Goal: Task Accomplishment & Management: Complete application form

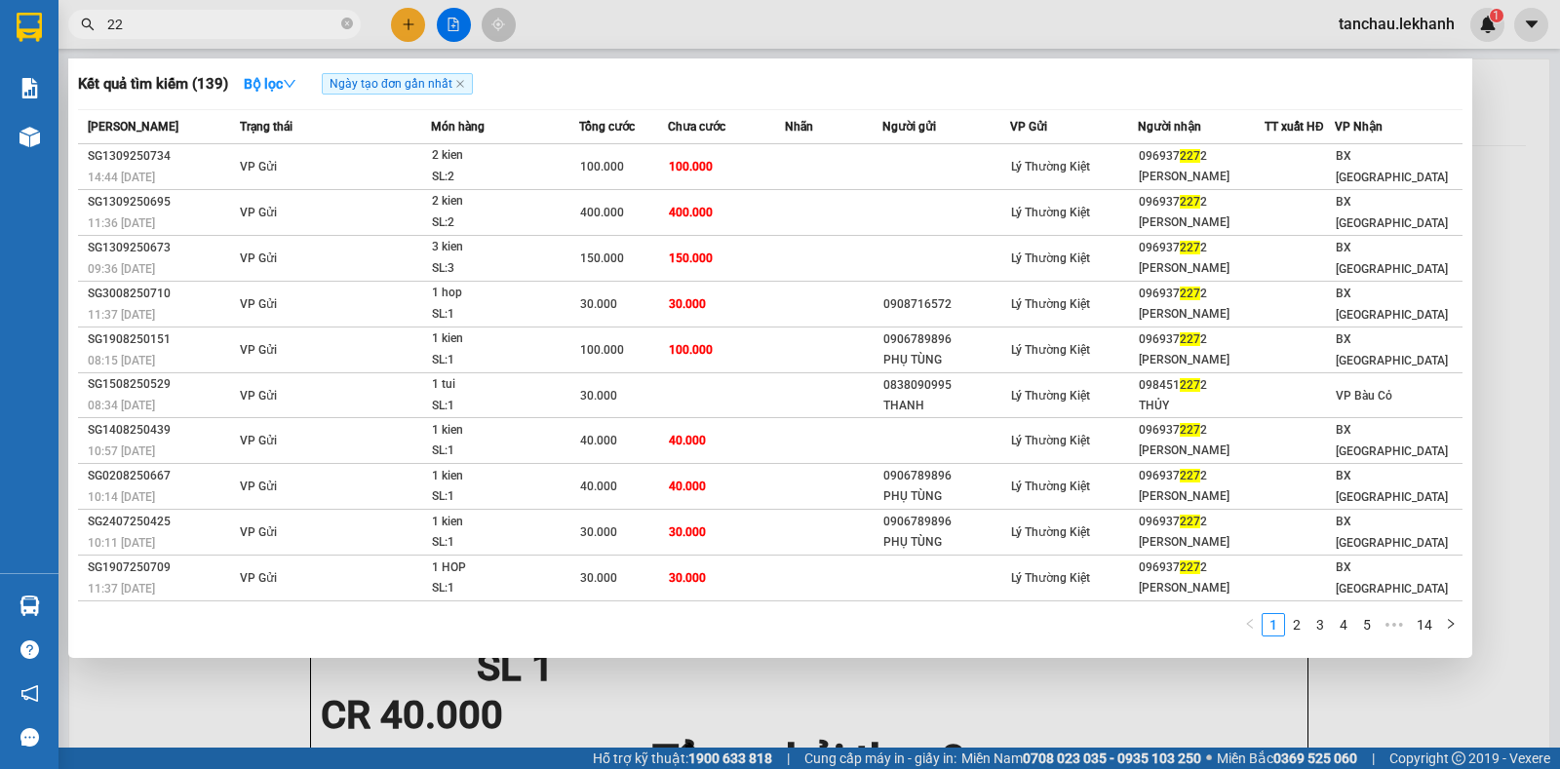
type input "2"
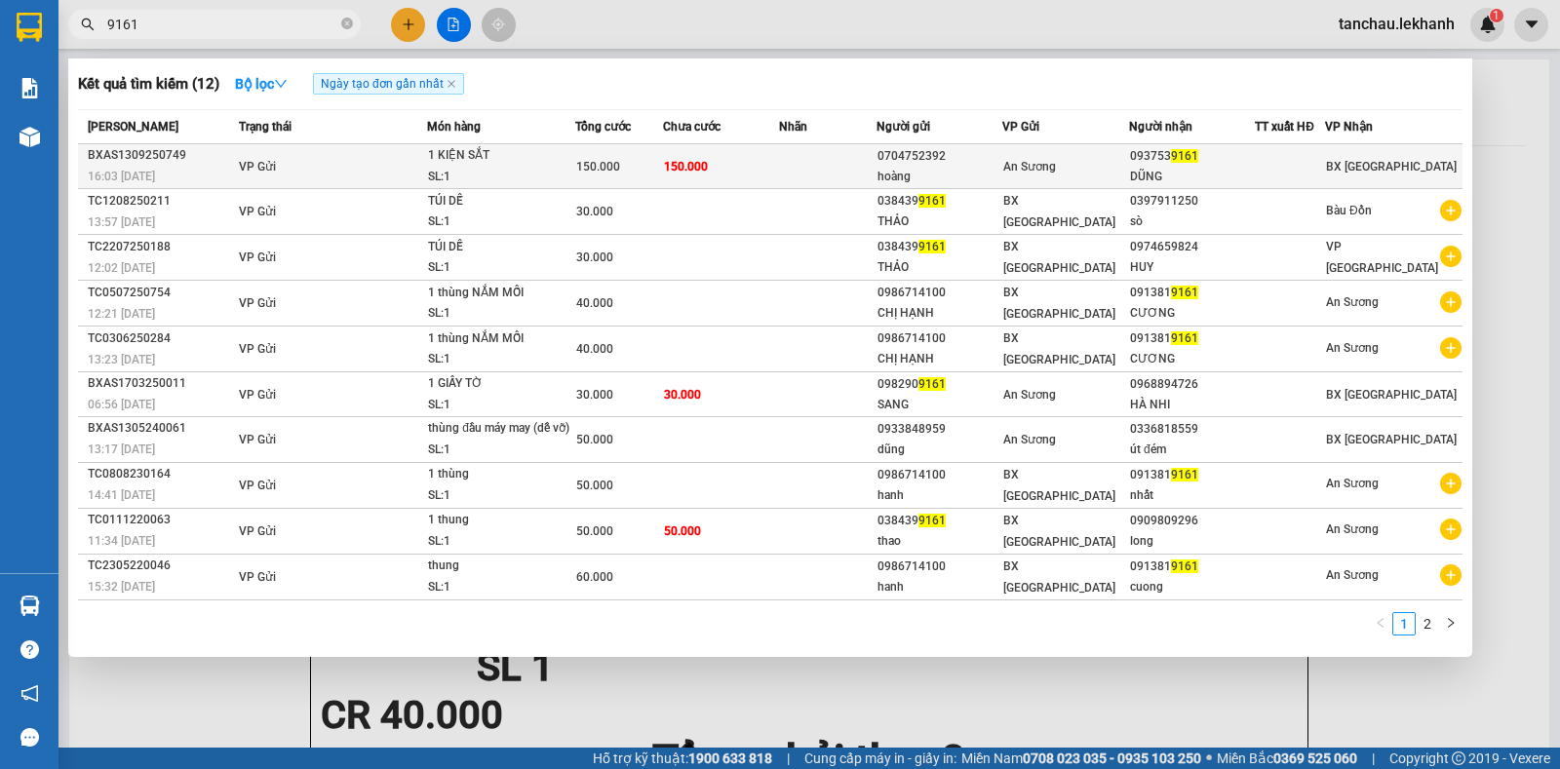
type input "9161"
click at [804, 165] on td at bounding box center [827, 166] width 97 height 45
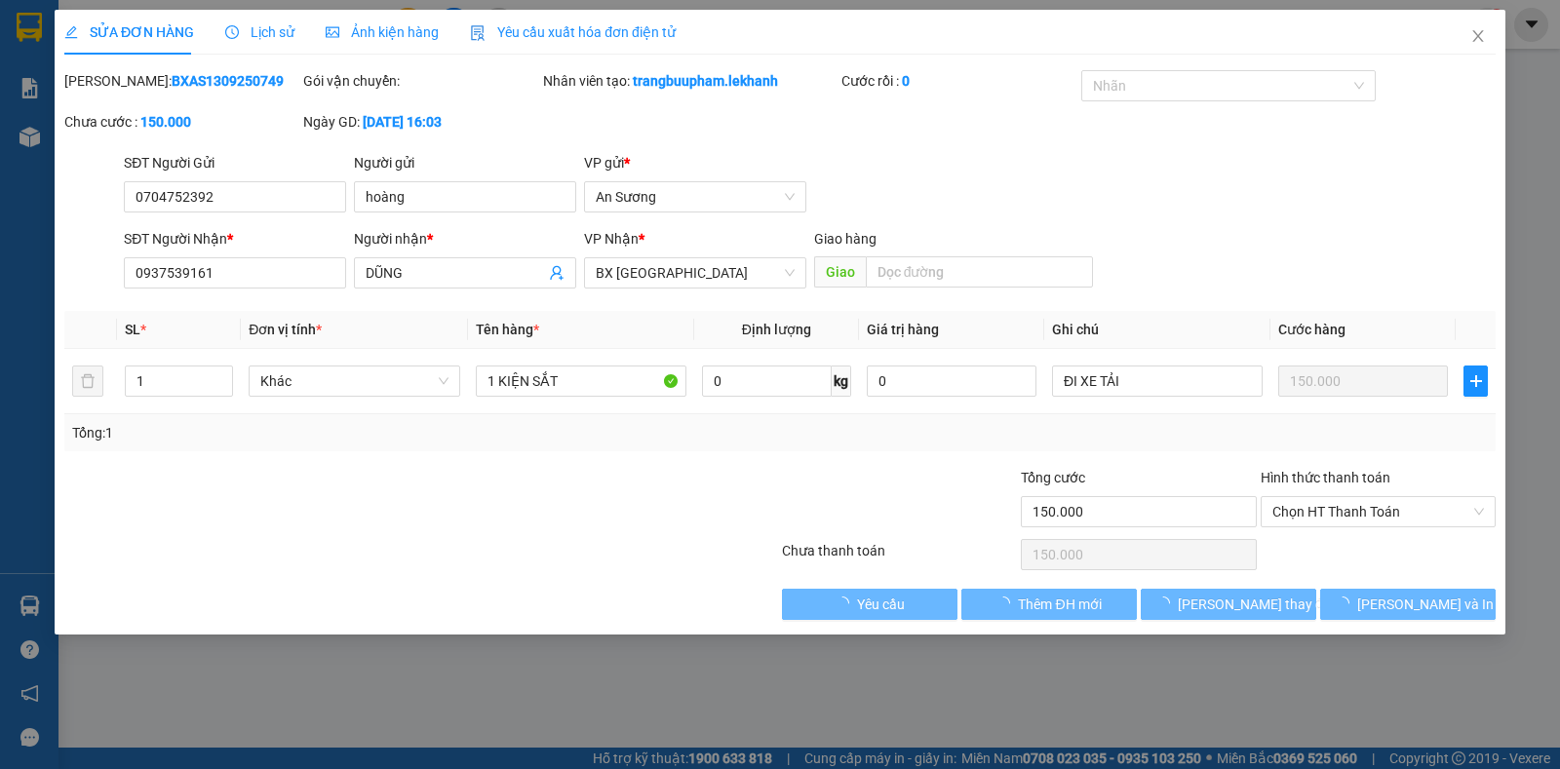
type input "0704752392"
type input "hoàng"
type input "0937539161"
type input "DŨNG"
type input "150.000"
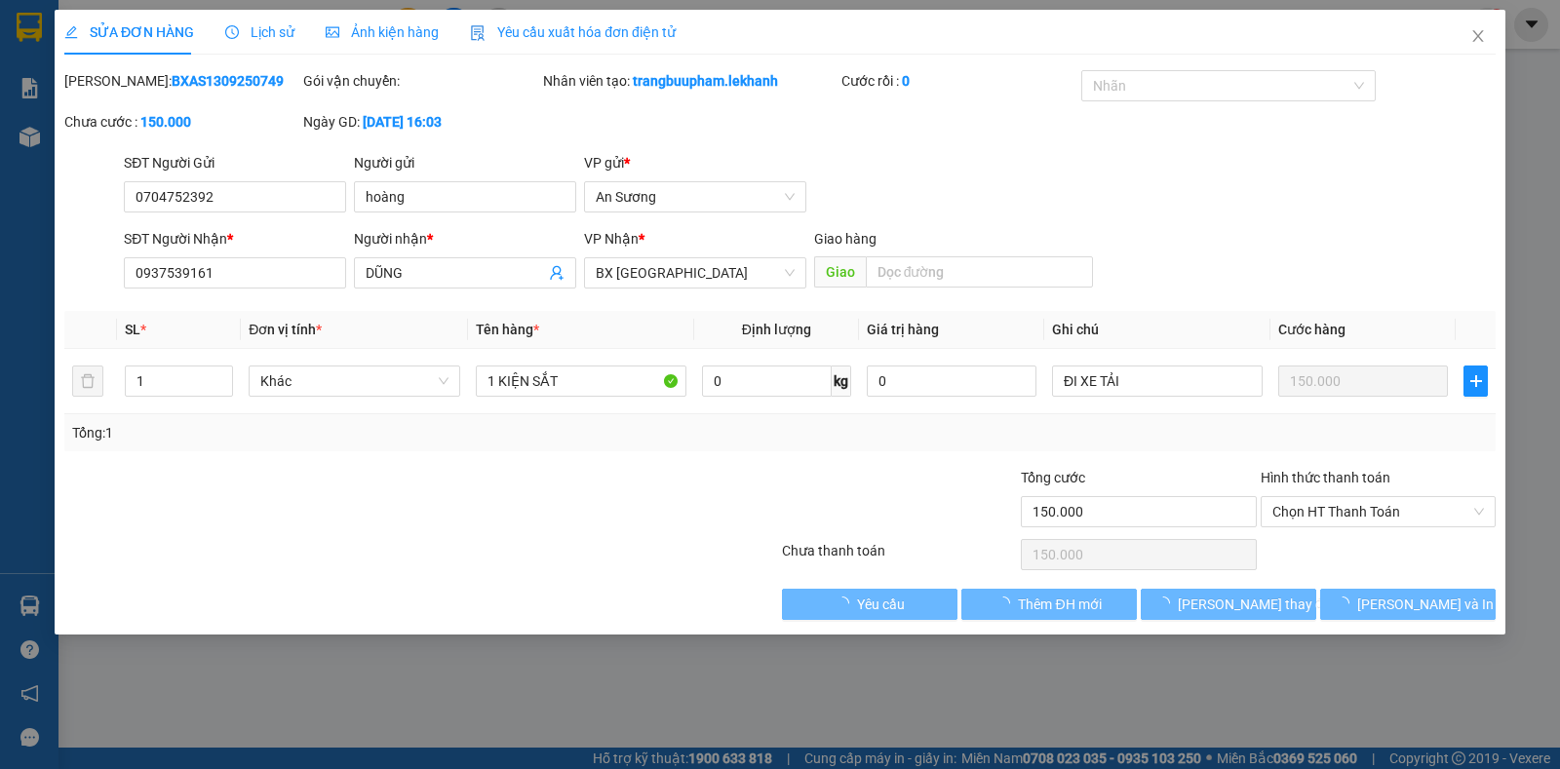
type input "150.000"
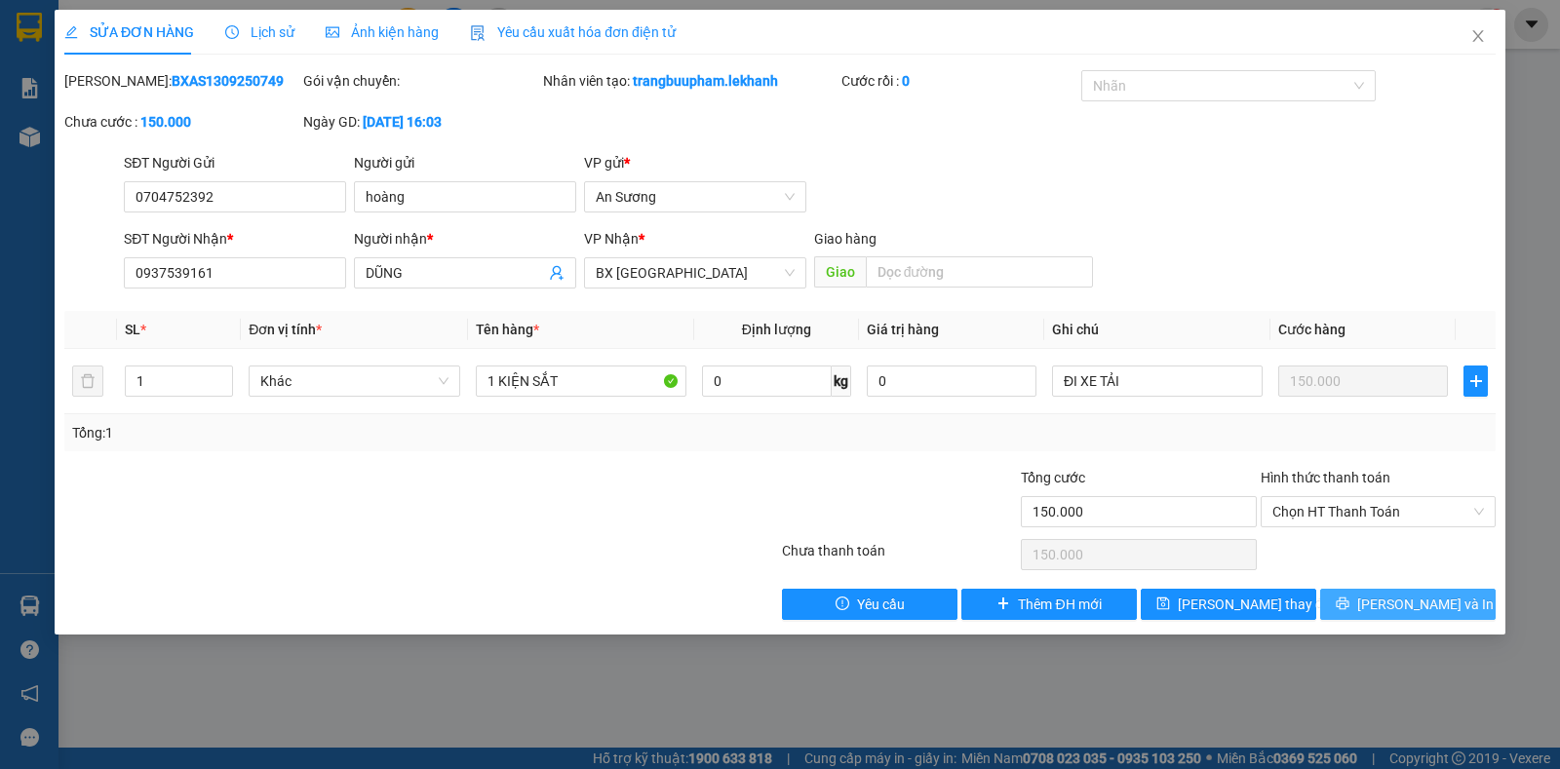
click at [1347, 609] on button "[PERSON_NAME] và In" at bounding box center [1407, 604] width 175 height 31
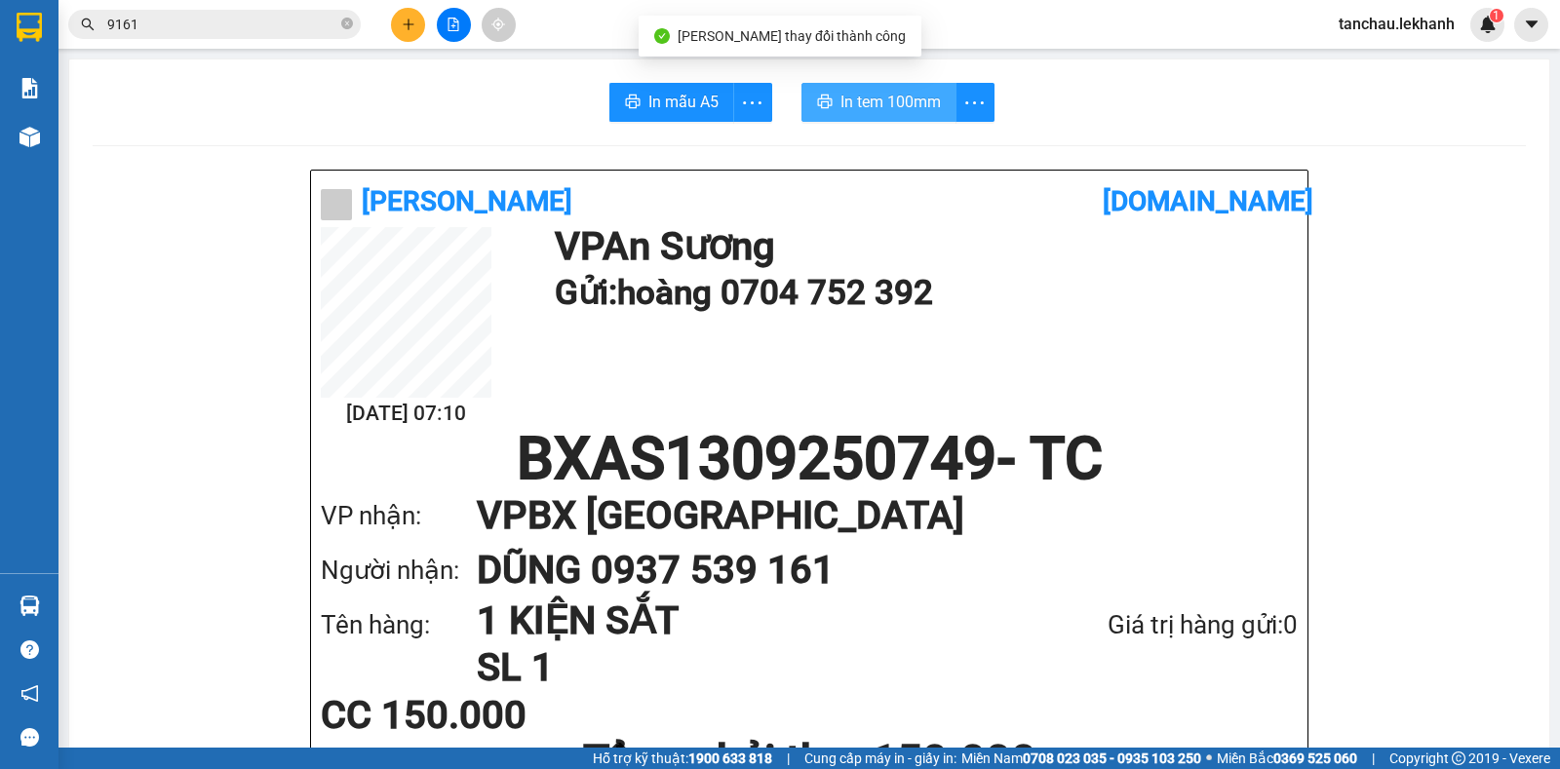
click at [899, 99] on span "In tem 100mm" at bounding box center [890, 102] width 100 height 24
